Goal: Information Seeking & Learning: Learn about a topic

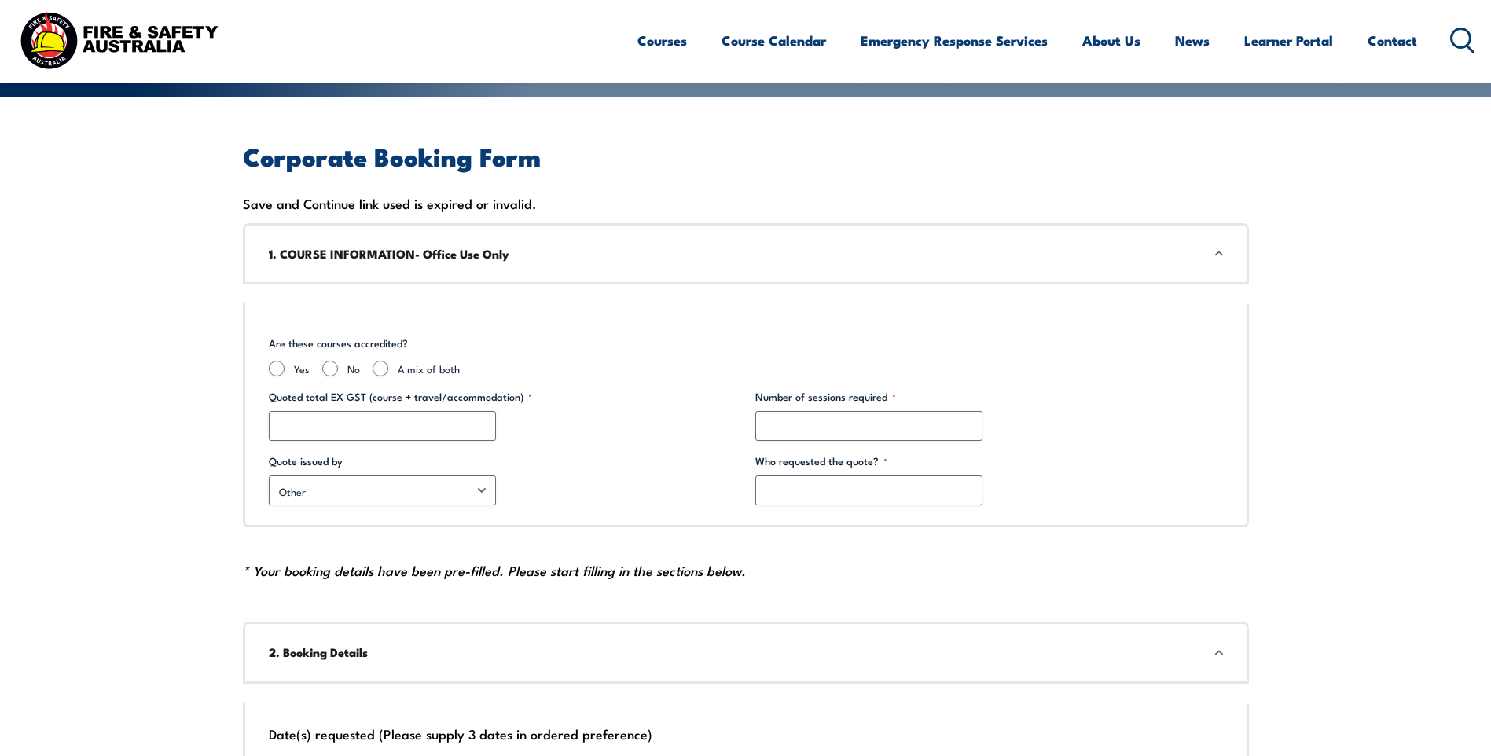
scroll to position [314, 0]
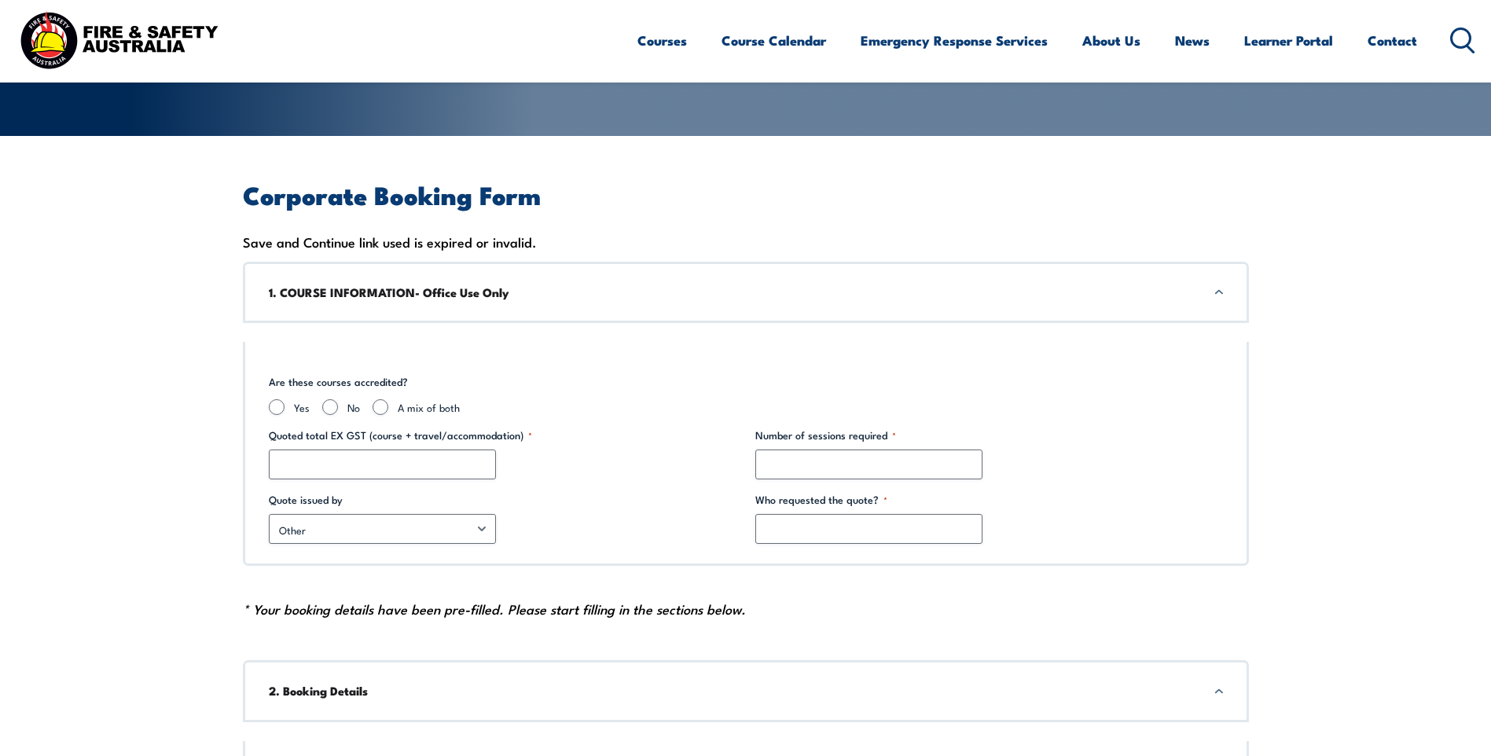
click at [1214, 291] on h3 "1. COURSE INFORMATION- Office Use Only" at bounding box center [746, 292] width 954 height 17
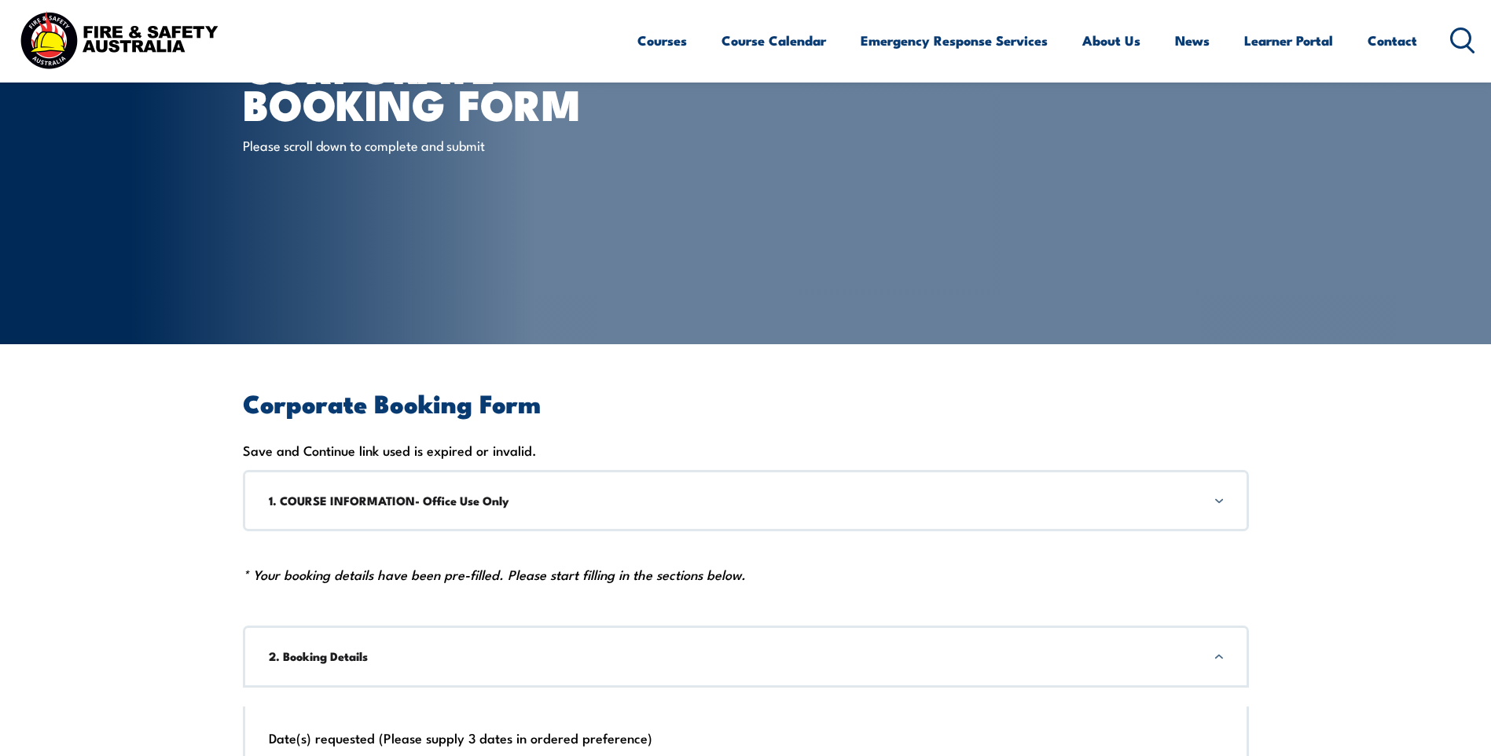
scroll to position [0, 0]
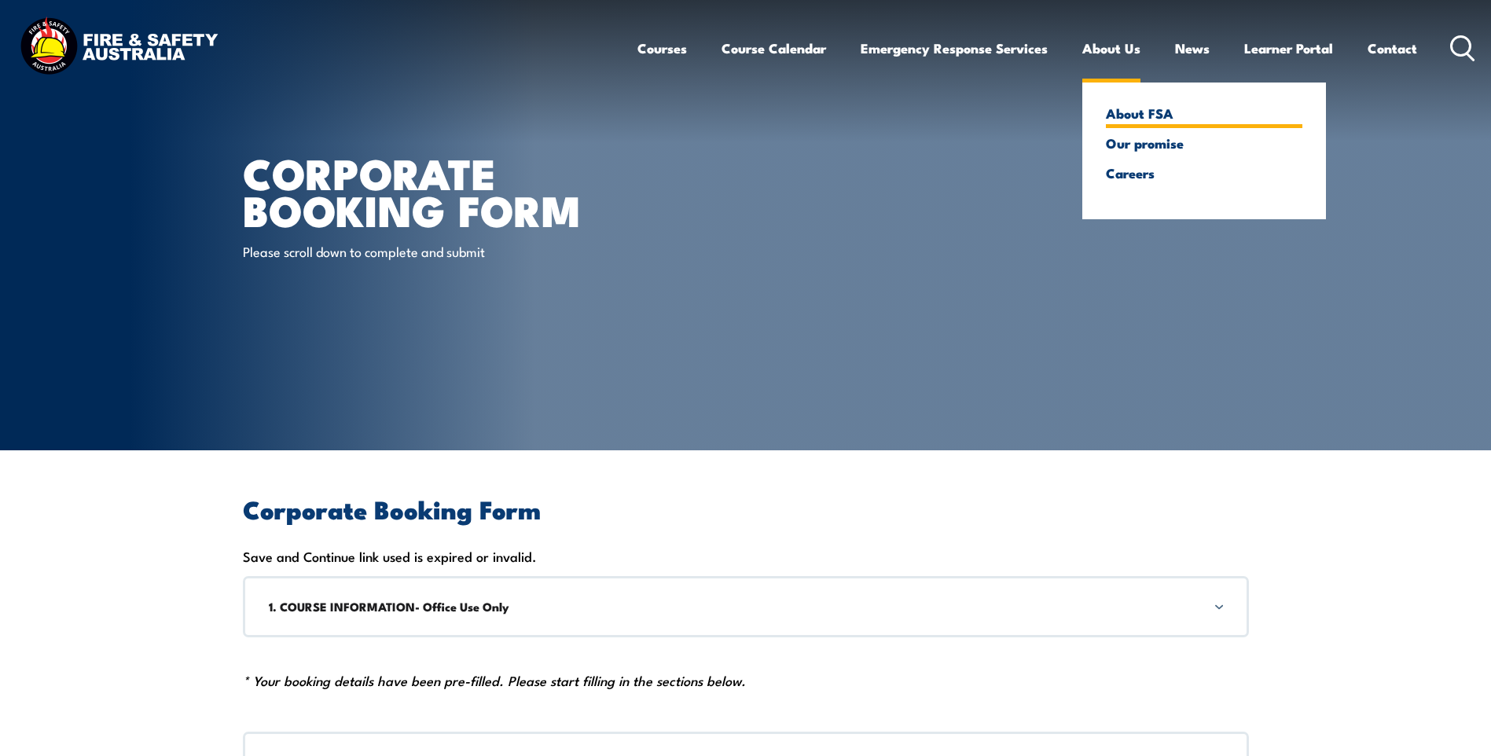
click at [1126, 109] on link "About FSA" at bounding box center [1204, 113] width 196 height 14
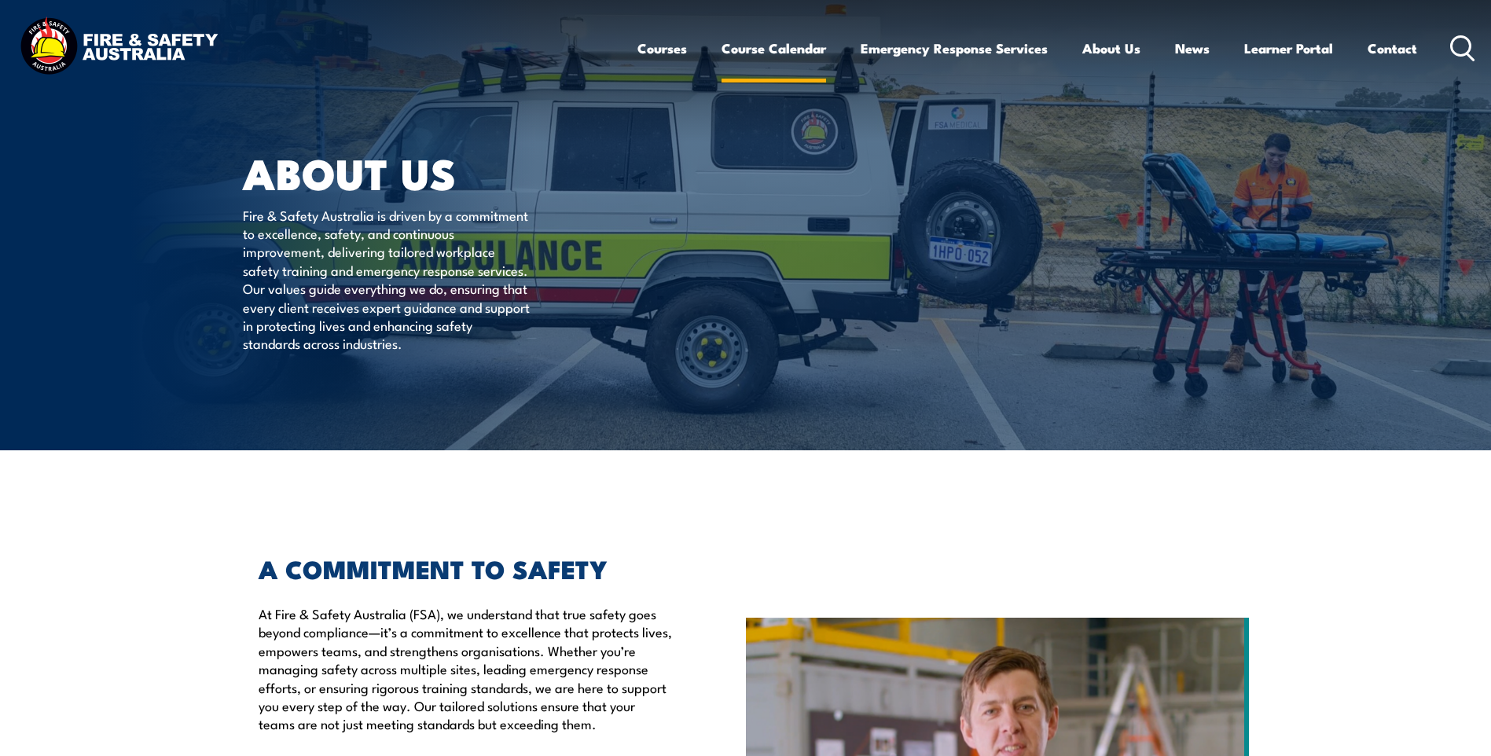
click at [745, 46] on link "Course Calendar" at bounding box center [773, 49] width 105 height 42
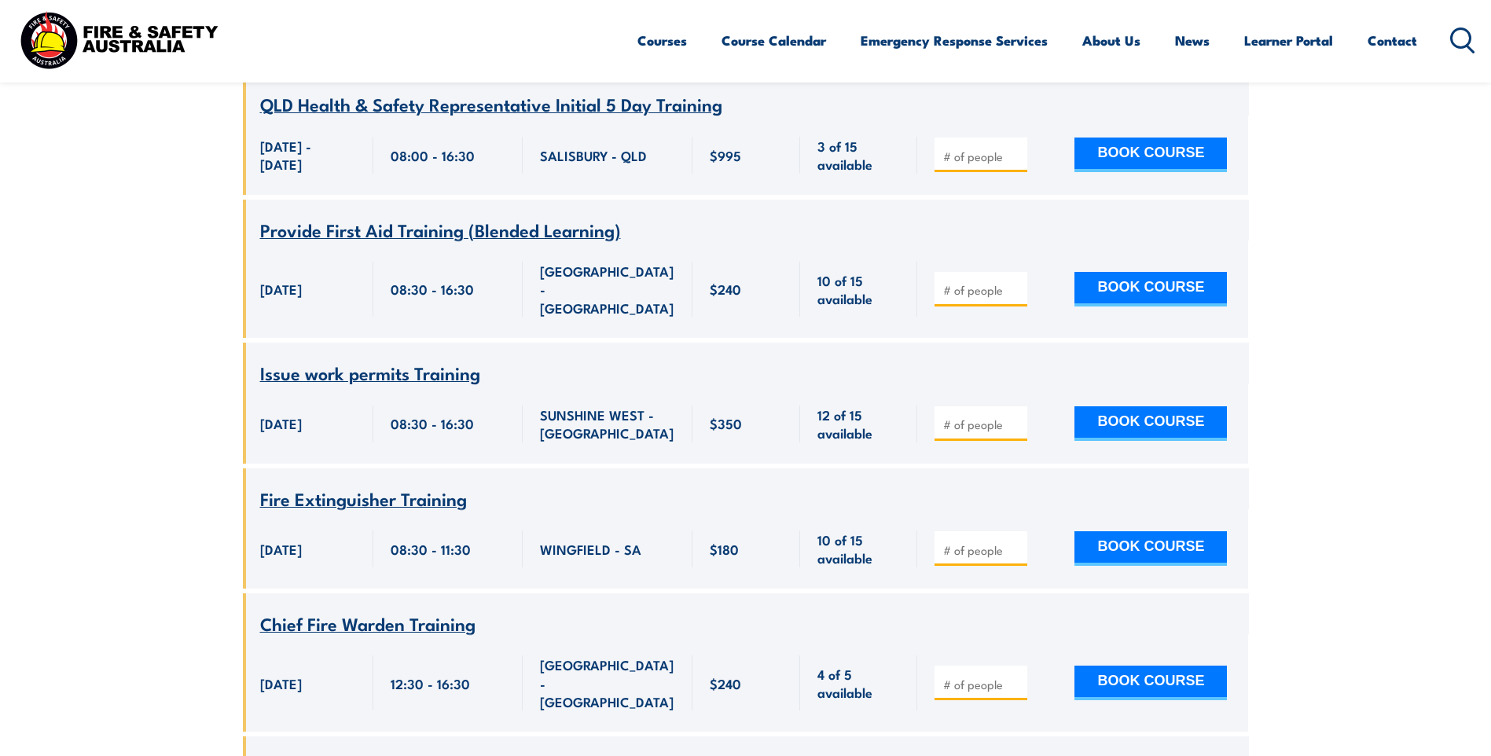
scroll to position [2279, 0]
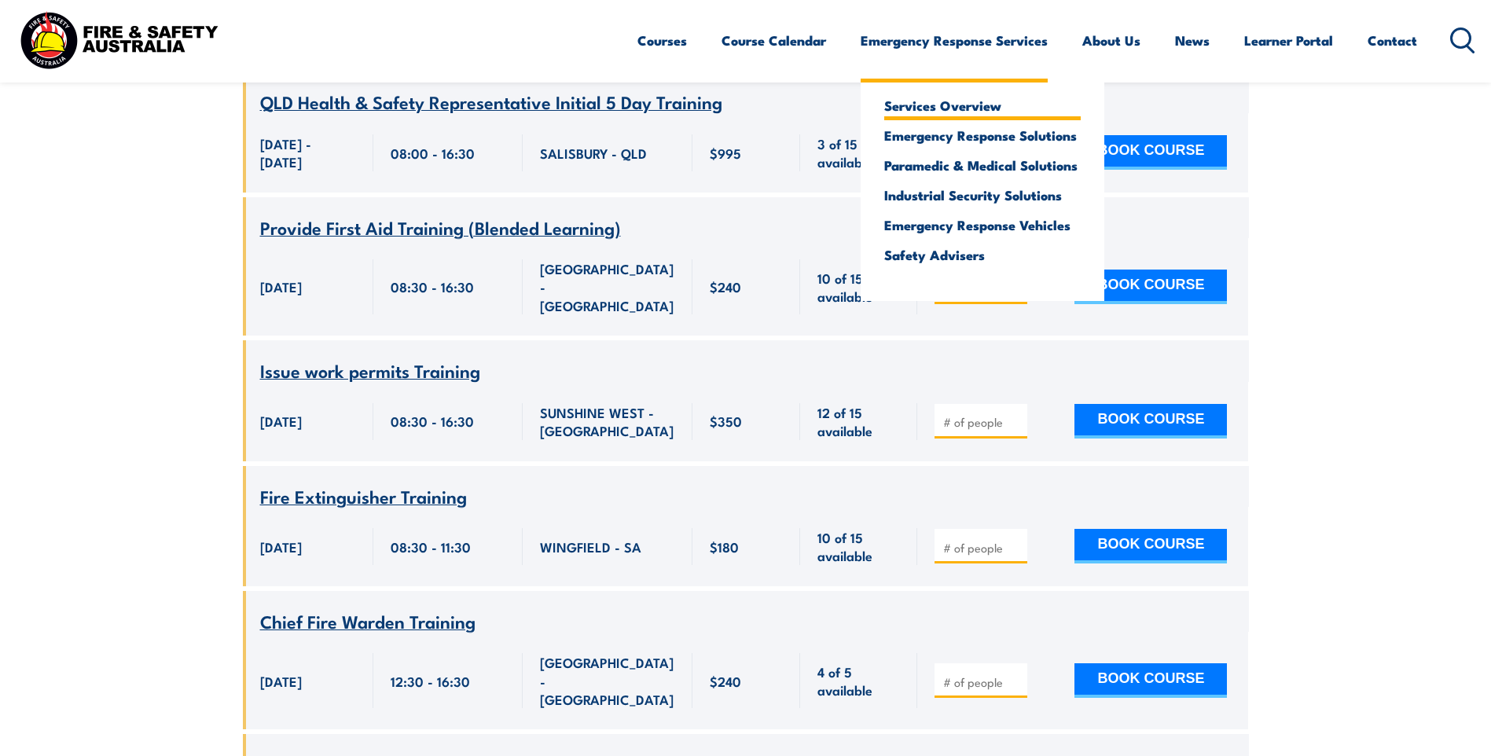
click at [933, 103] on link "Services Overview" at bounding box center [982, 105] width 196 height 14
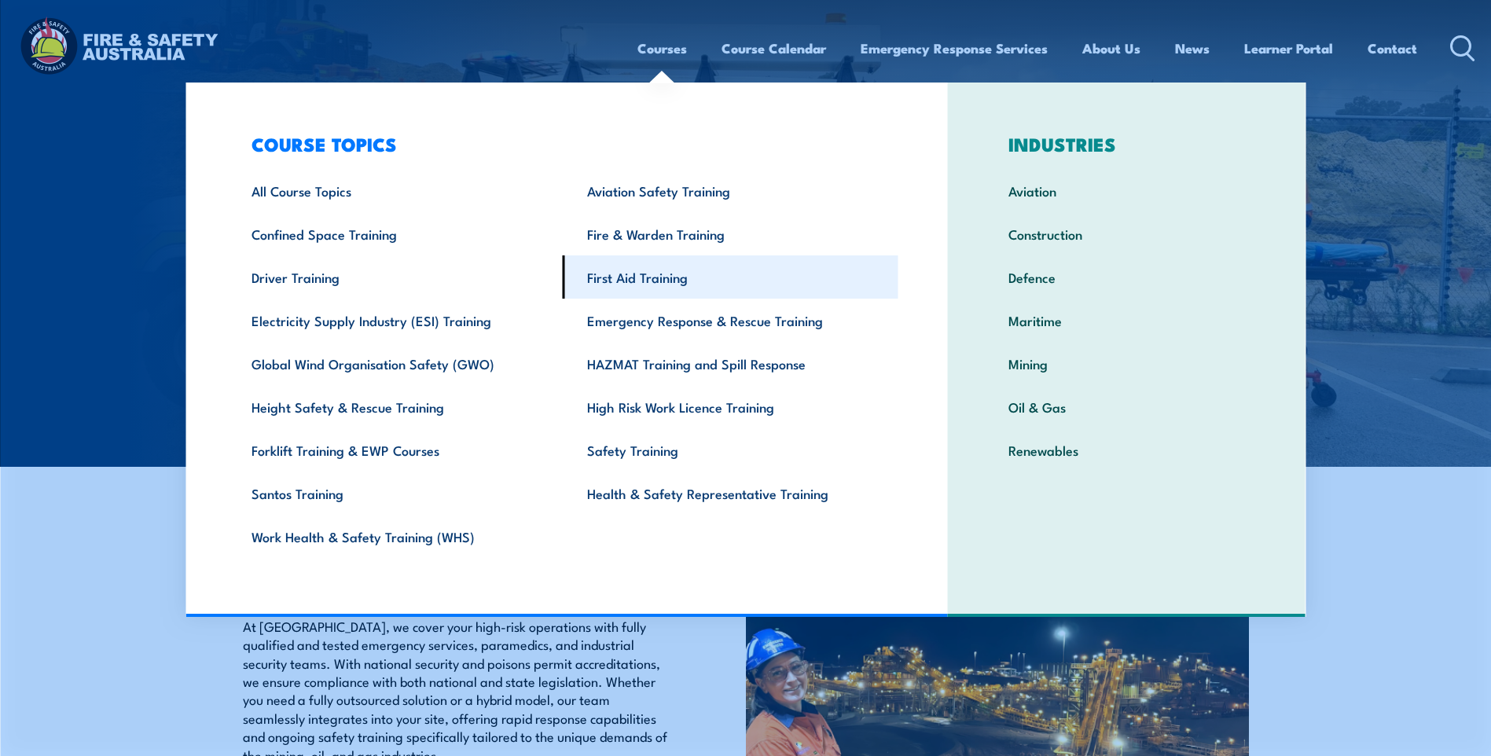
click at [618, 274] on link "First Aid Training" at bounding box center [731, 276] width 336 height 43
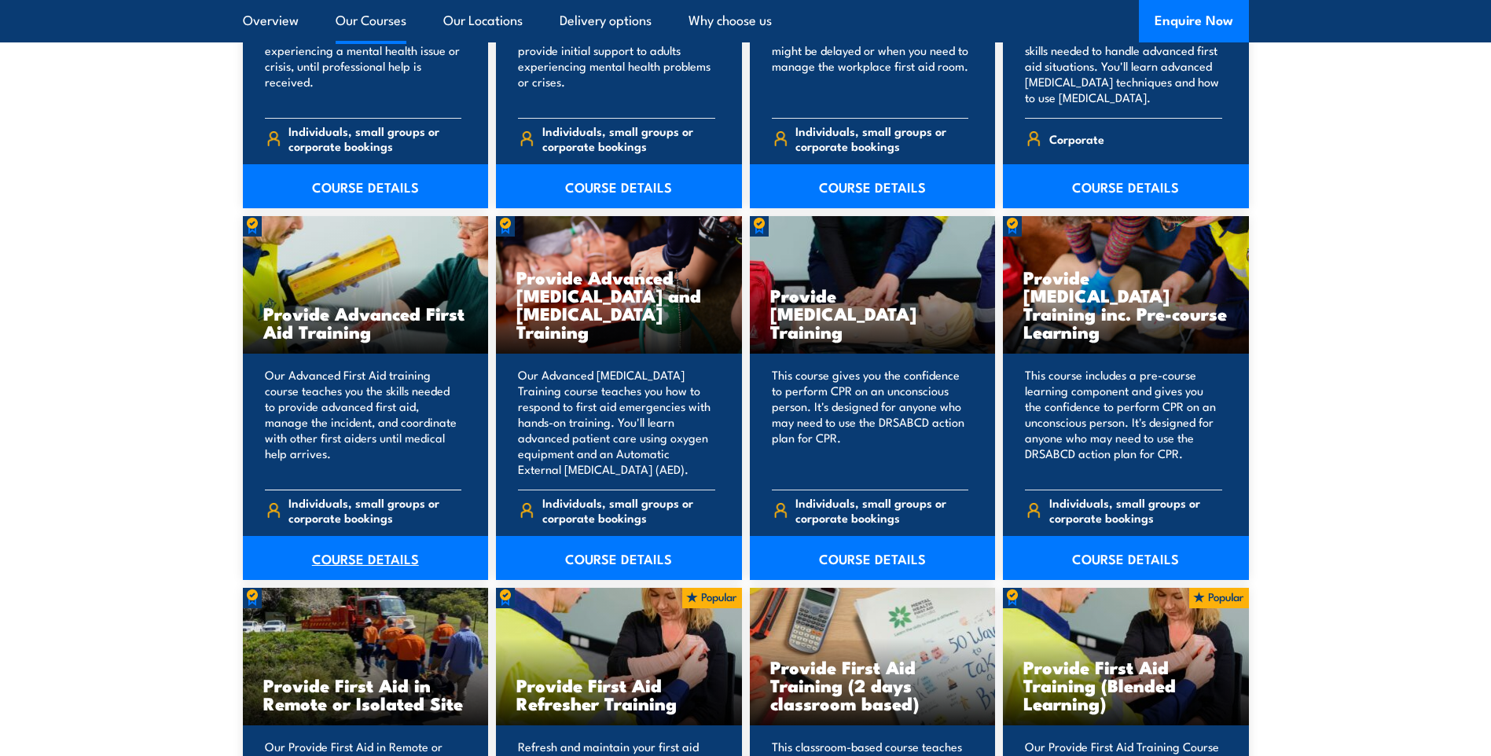
scroll to position [1886, 0]
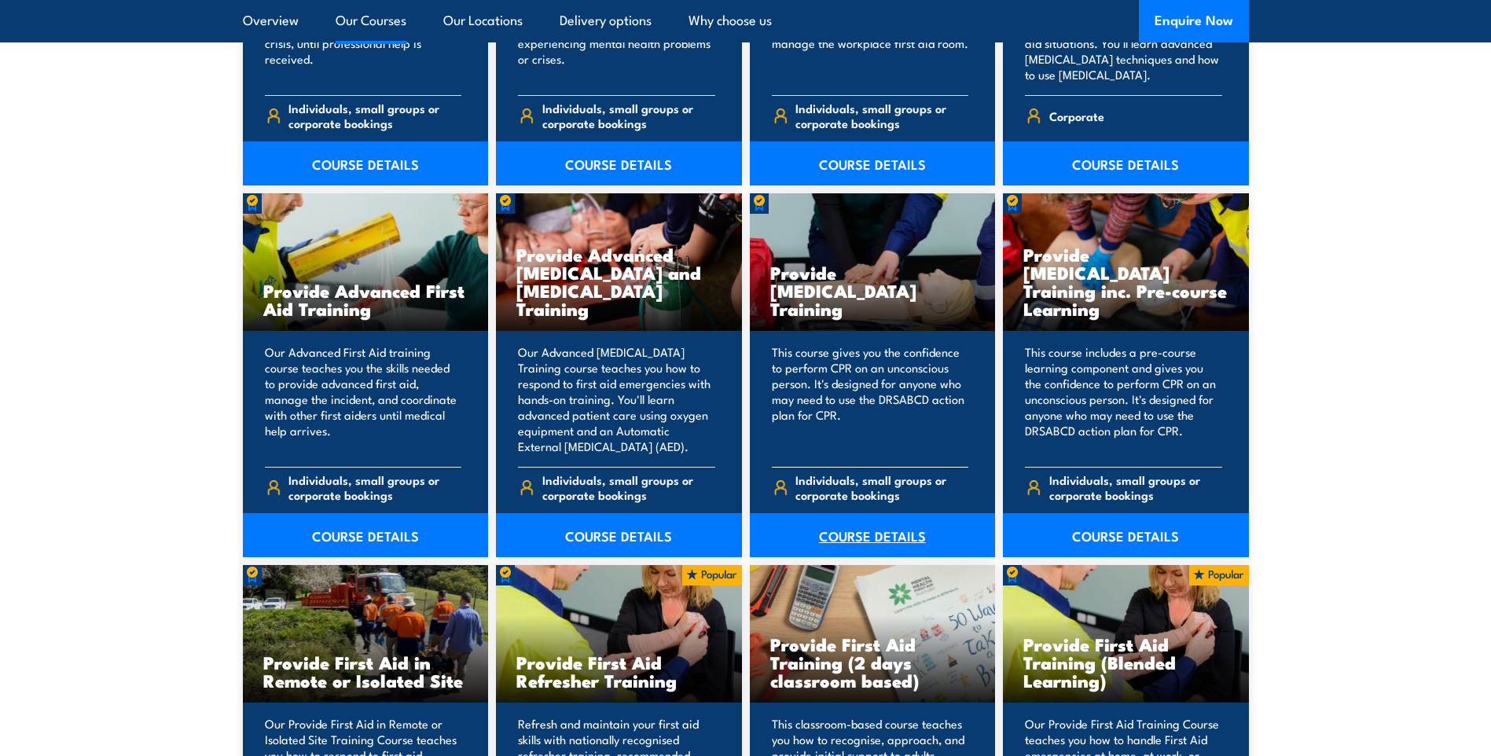
click at [849, 535] on link "COURSE DETAILS" at bounding box center [873, 535] width 246 height 44
click at [879, 527] on link "COURSE DETAILS" at bounding box center [873, 535] width 246 height 44
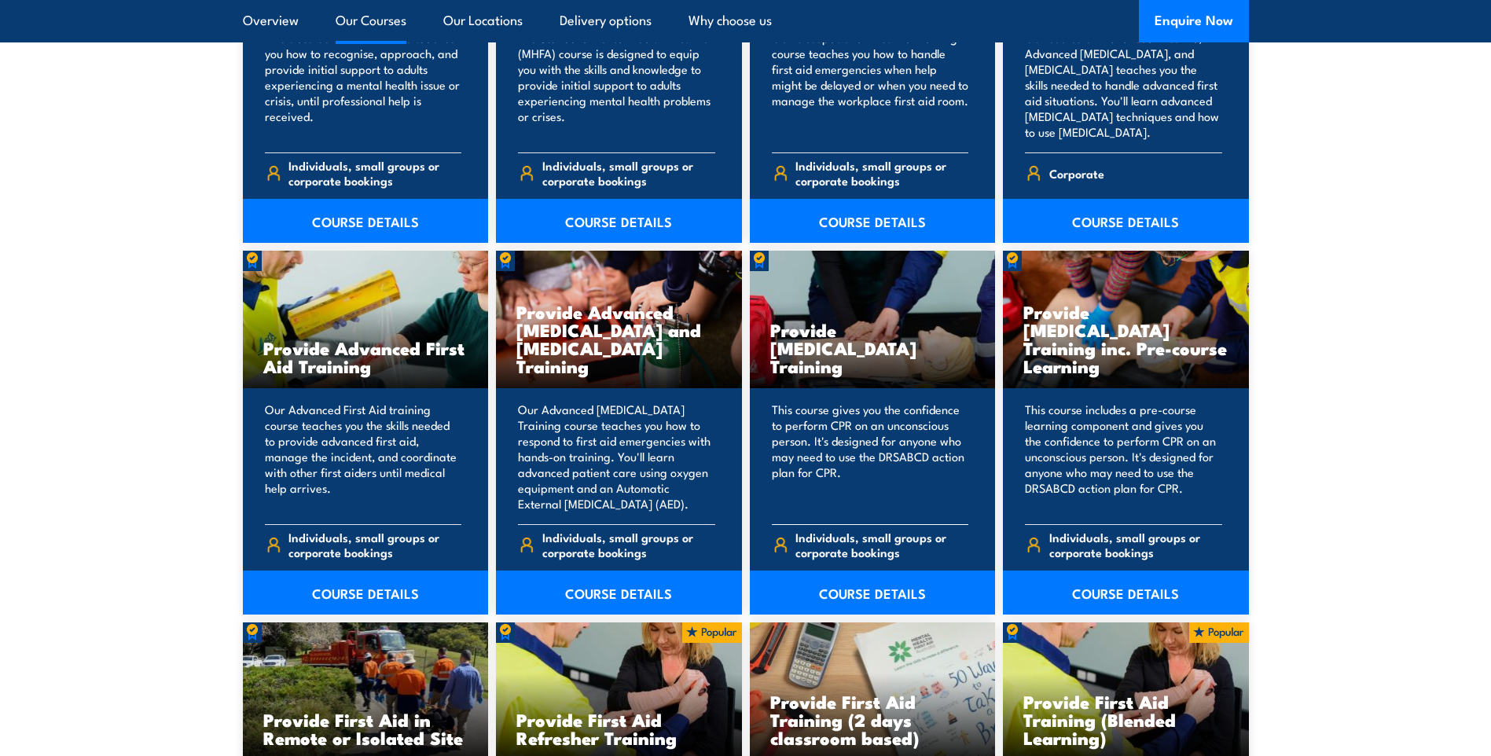
scroll to position [1807, 0]
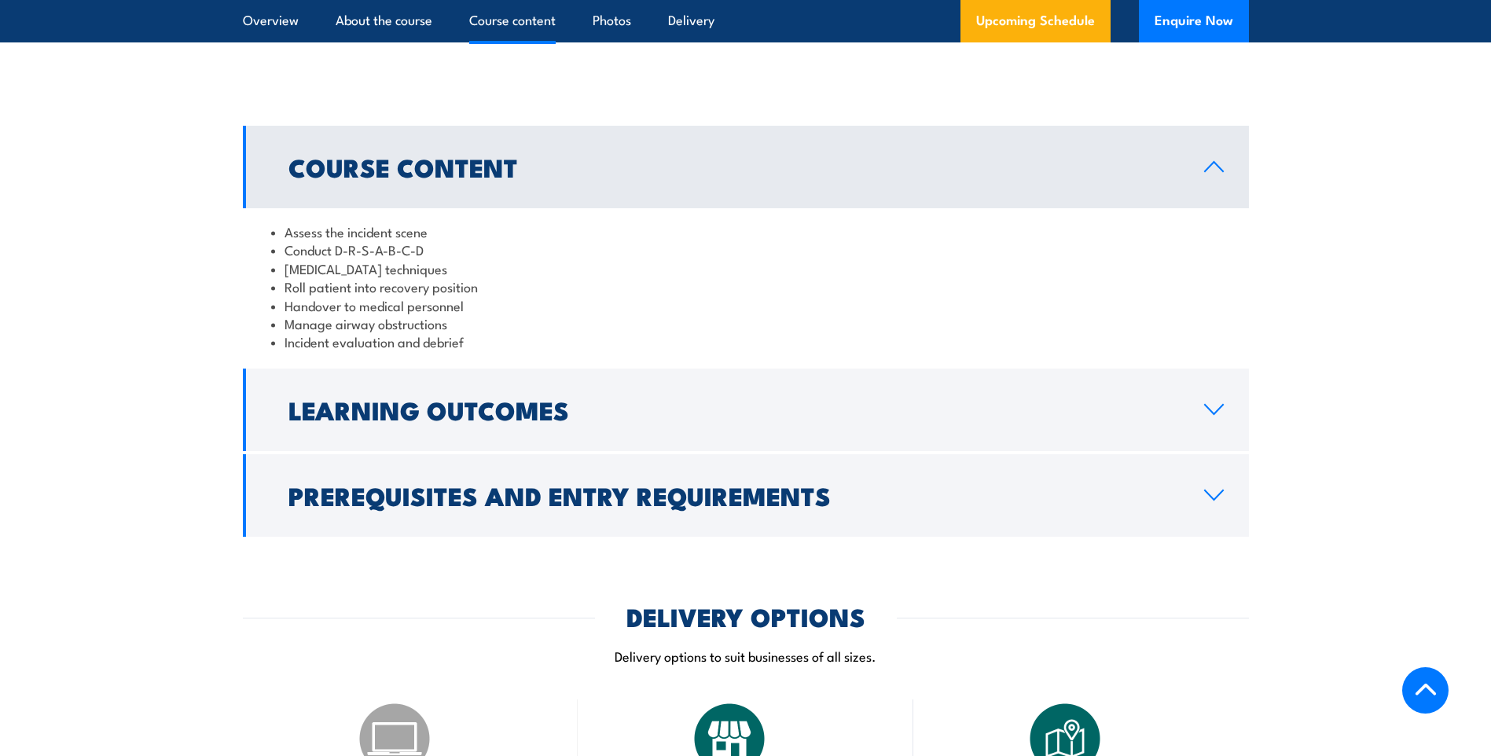
scroll to position [1650, 0]
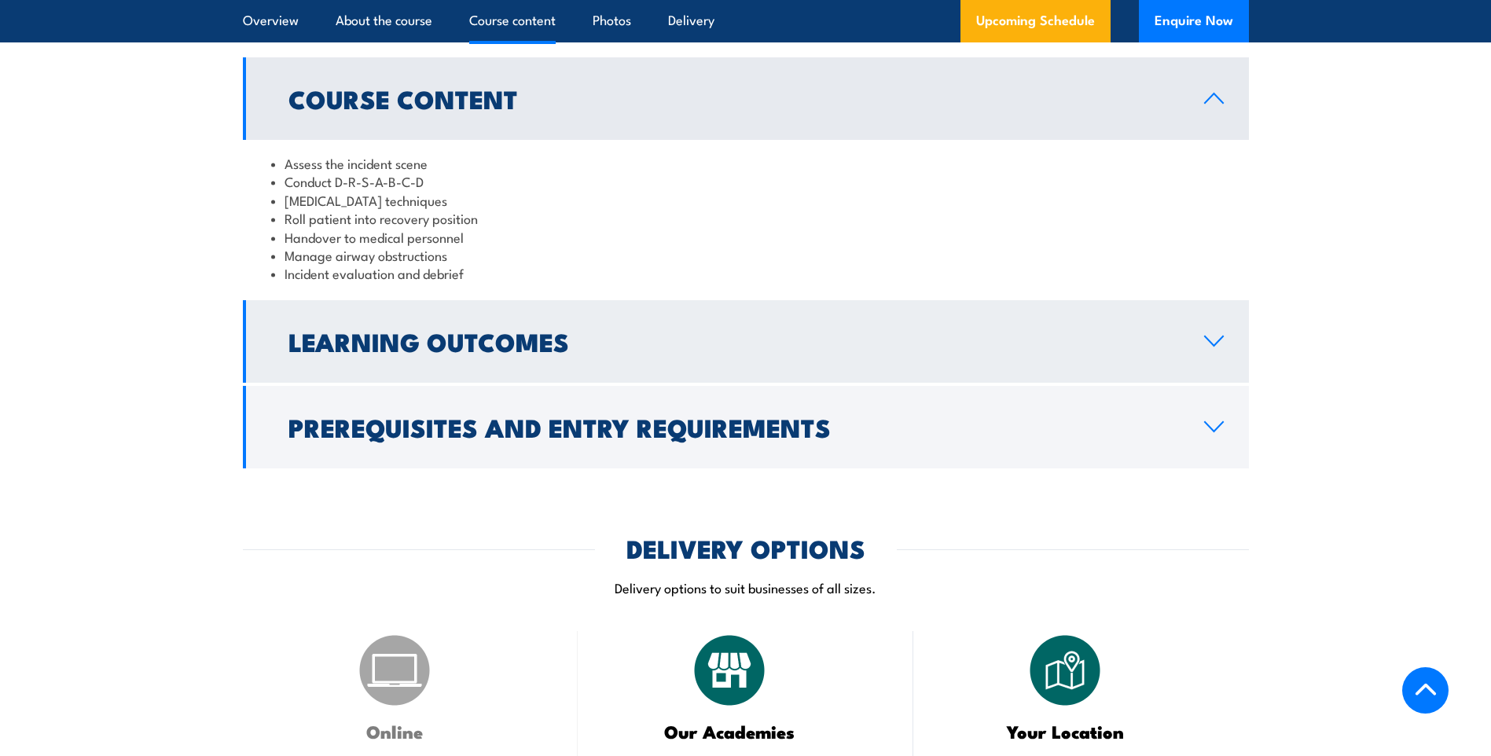
click at [1195, 372] on link "Learning Outcomes" at bounding box center [746, 341] width 1006 height 83
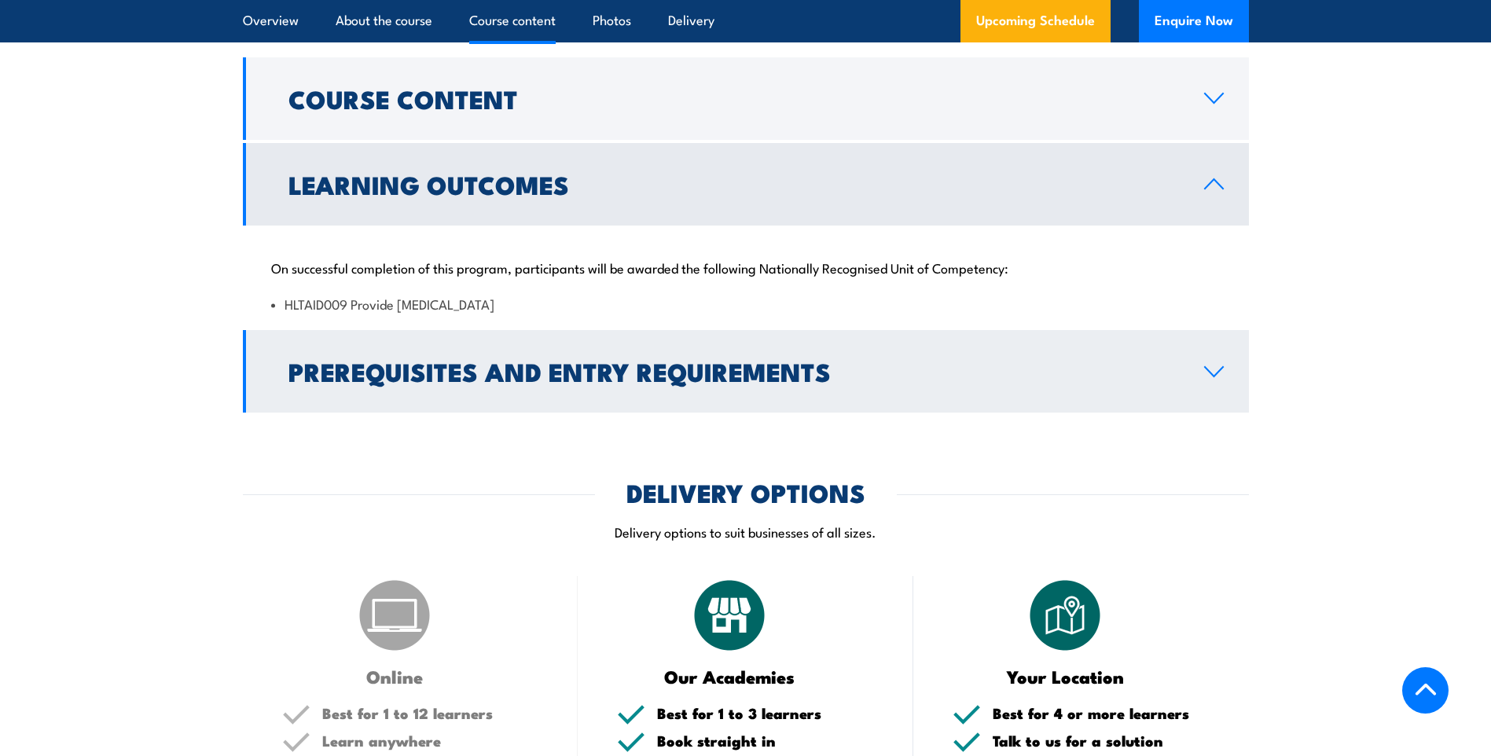
click at [1212, 378] on icon at bounding box center [1213, 371] width 21 height 13
